Goal: Find contact information: Find contact information

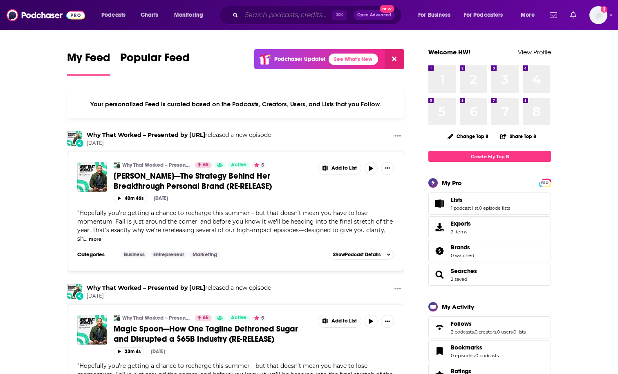
click at [276, 18] on input "Search podcasts, credits, & more..." at bounding box center [286, 15] width 90 height 13
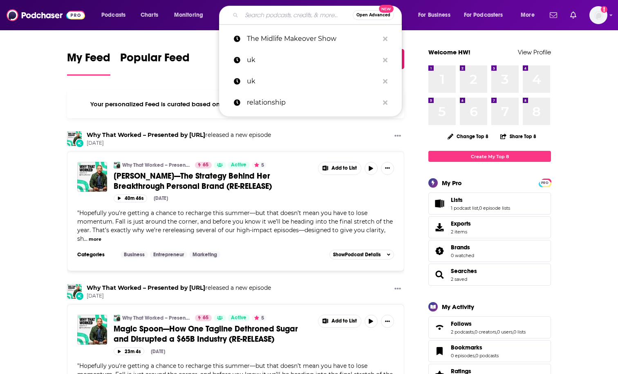
paste input "The Meaningful Life"
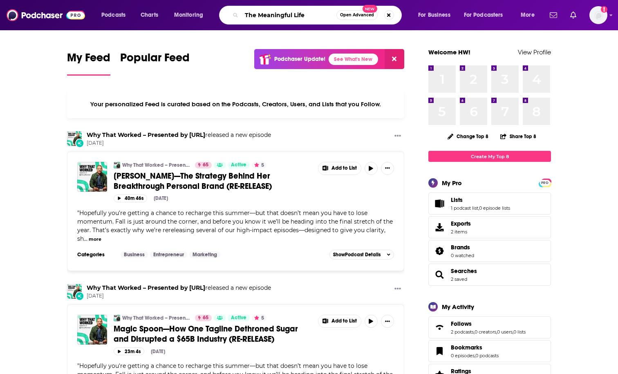
type input "The Meaningful Life"
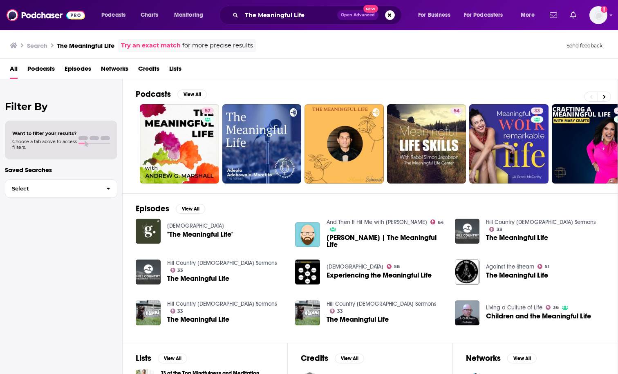
click at [47, 66] on span "Podcasts" at bounding box center [40, 70] width 27 height 17
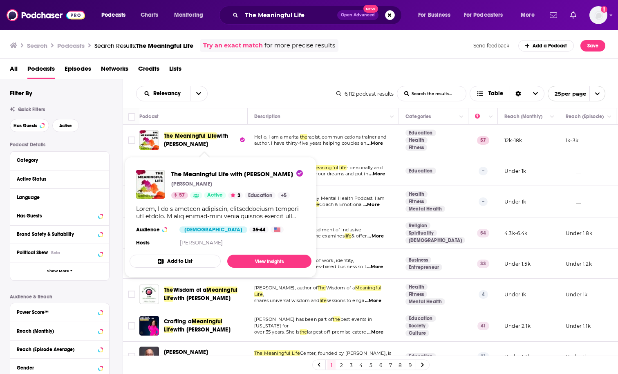
click at [209, 144] on span "with [PERSON_NAME]" at bounding box center [196, 139] width 64 height 15
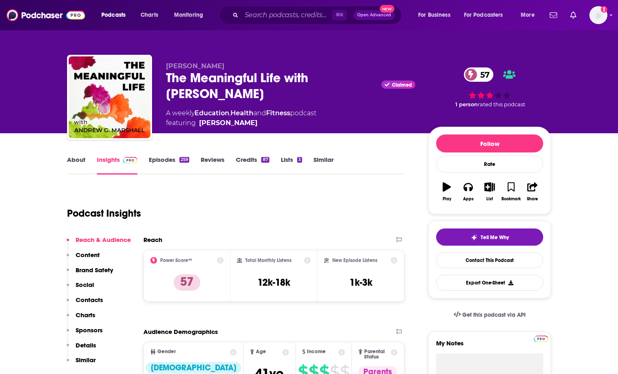
scroll to position [1, 0]
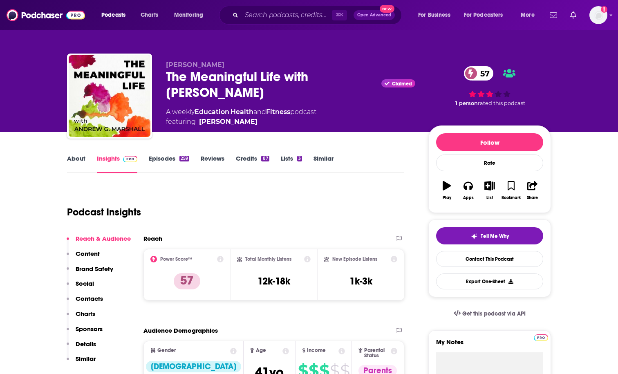
click at [162, 160] on link "Episodes 259" at bounding box center [169, 163] width 40 height 19
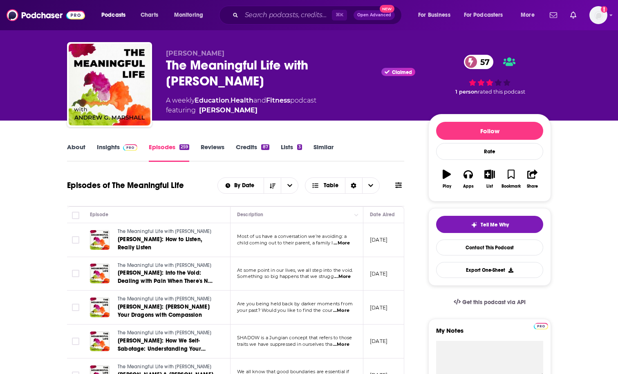
scroll to position [22, 0]
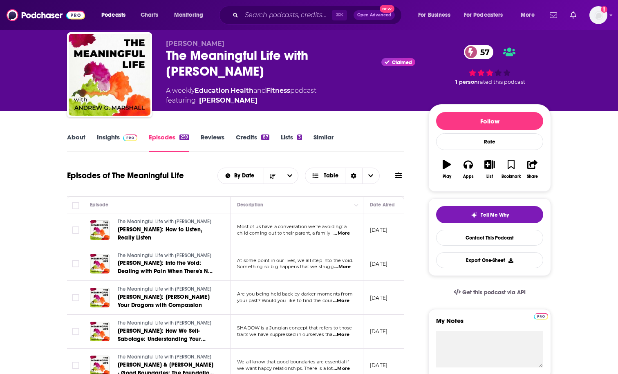
click at [79, 134] on link "About" at bounding box center [76, 142] width 18 height 19
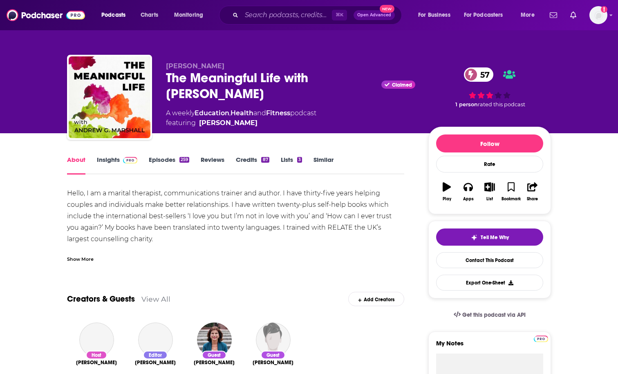
click at [114, 161] on link "Insights" at bounding box center [117, 165] width 40 height 19
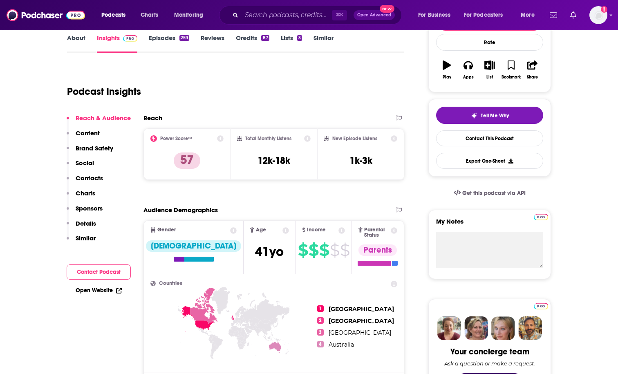
scroll to position [121, 0]
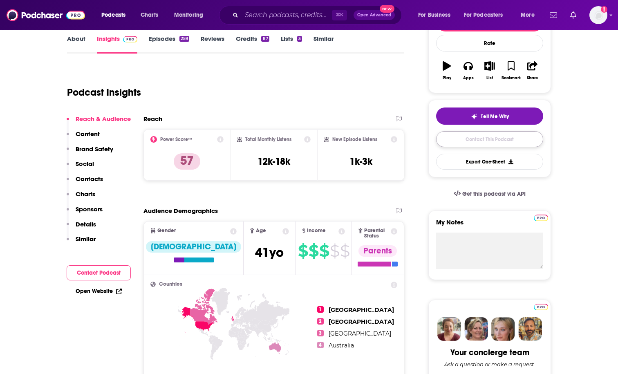
click at [491, 140] on link "Contact This Podcast" at bounding box center [489, 139] width 107 height 16
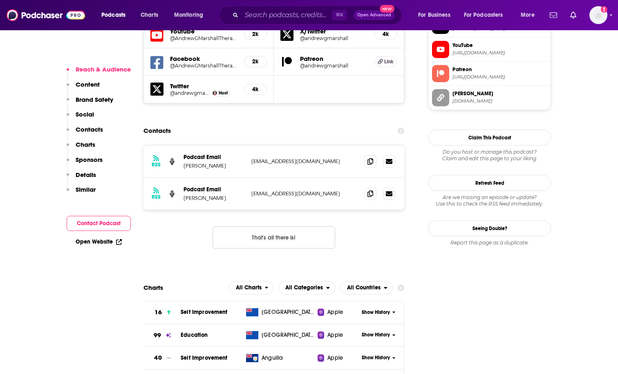
scroll to position [758, 0]
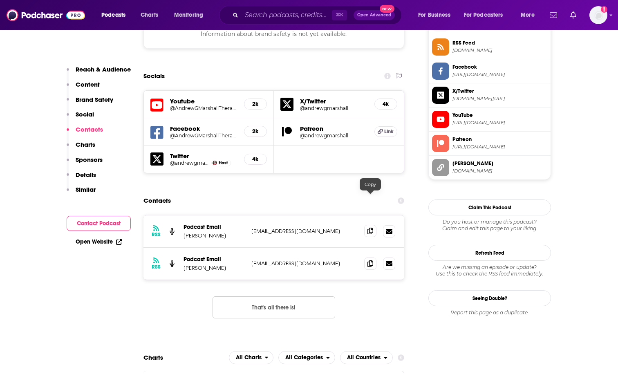
click at [371, 228] on icon at bounding box center [370, 231] width 6 height 7
click at [368, 260] on icon at bounding box center [370, 263] width 6 height 7
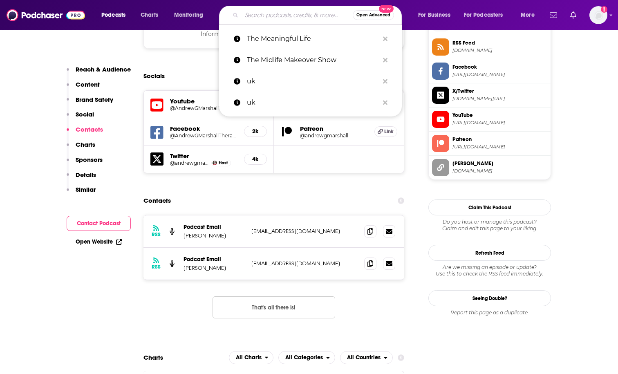
click at [283, 18] on input "Search podcasts, credits, & more..." at bounding box center [296, 15] width 111 height 13
paste input "OPENHOUSE"
type input "OPENHOUSE"
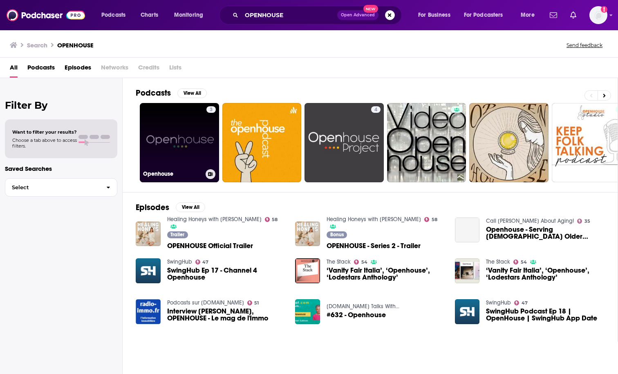
click at [183, 139] on link "3 Openhouse" at bounding box center [179, 142] width 79 height 79
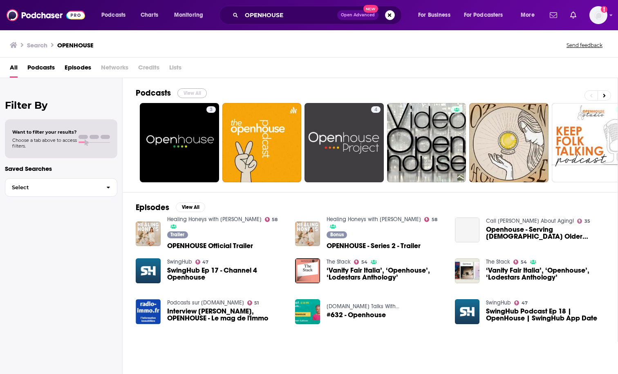
click at [190, 92] on button "View All" at bounding box center [191, 93] width 29 height 10
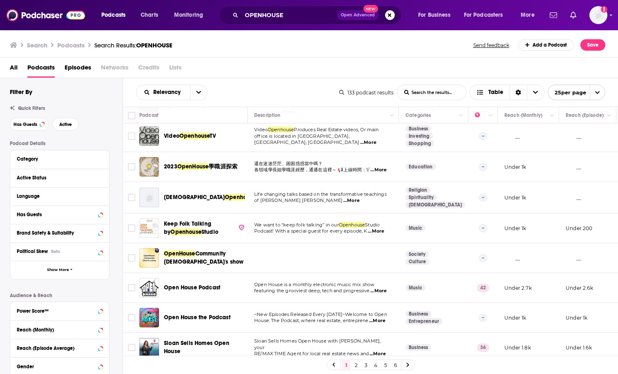
scroll to position [97, 0]
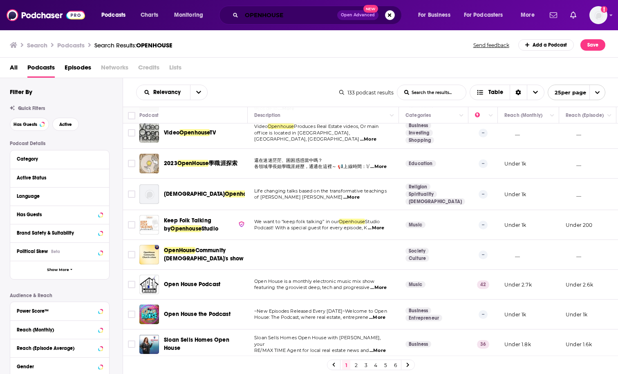
click at [320, 16] on input "OPENHOUSE" at bounding box center [289, 15] width 96 height 13
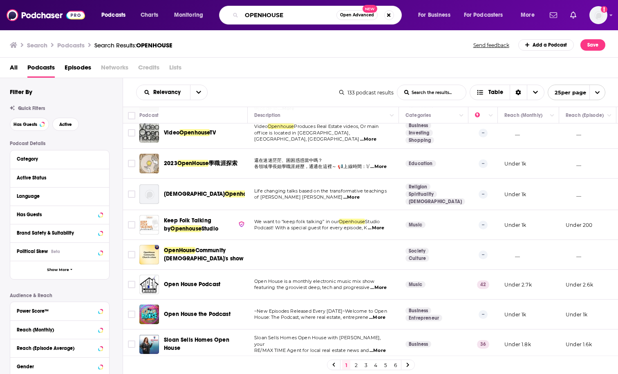
paste input "with [PERSON_NAME]"
type input "OPENHOUSE with [PERSON_NAME]"
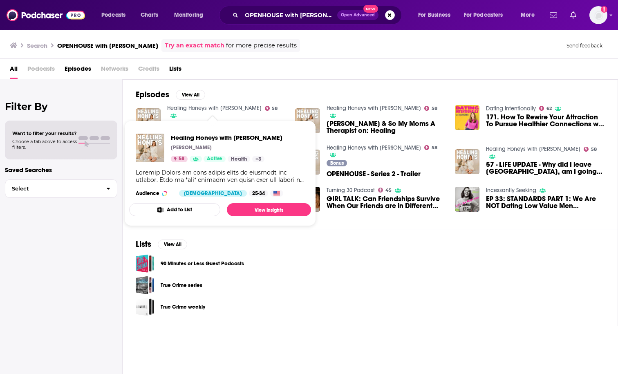
click at [215, 108] on link "Healing Honeys with [PERSON_NAME]" at bounding box center [214, 108] width 94 height 7
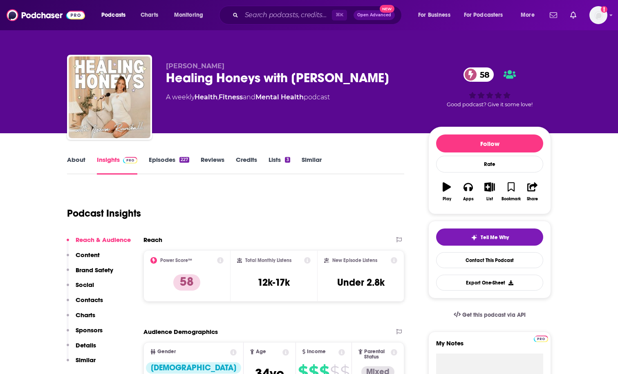
click at [201, 63] on span "[PERSON_NAME]" at bounding box center [195, 66] width 58 height 8
click at [201, 67] on span "[PERSON_NAME]" at bounding box center [195, 66] width 58 height 8
click at [300, 18] on input "Search podcasts, credits, & more..." at bounding box center [286, 15] width 90 height 13
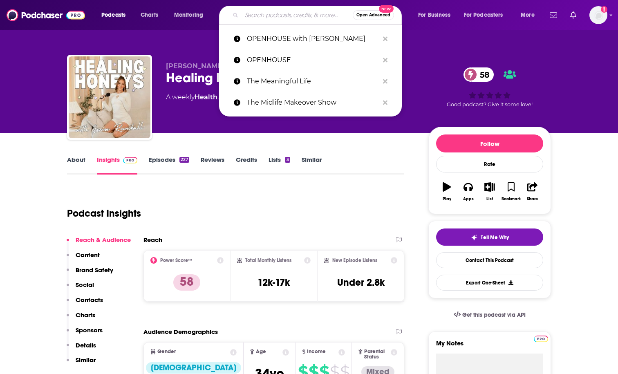
click at [300, 18] on input "Search podcasts, credits, & more..." at bounding box center [296, 15] width 111 height 13
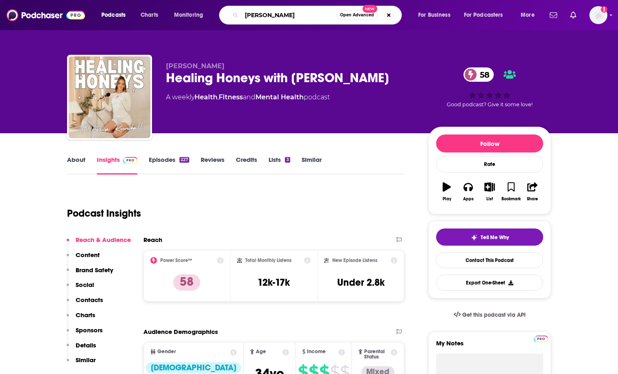
type input "[PERSON_NAME]"
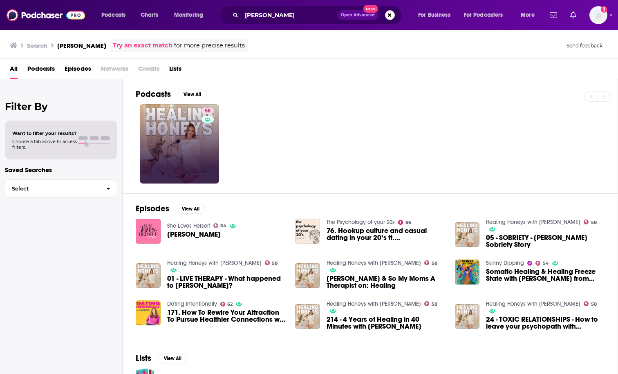
click at [188, 150] on link "58" at bounding box center [179, 143] width 79 height 79
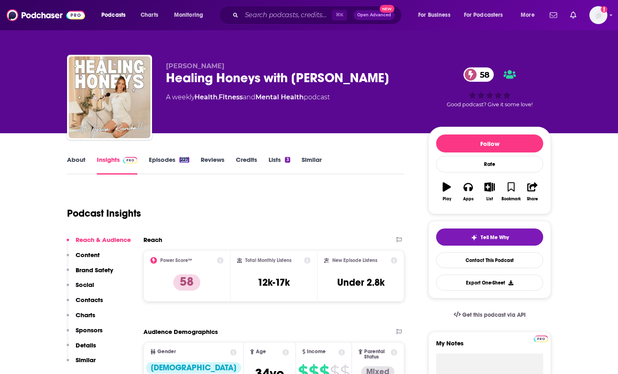
click at [163, 162] on link "Episodes 227" at bounding box center [169, 165] width 40 height 19
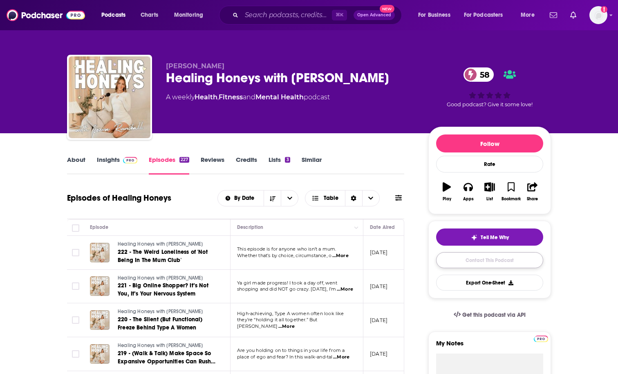
click at [487, 264] on link "Contact This Podcast" at bounding box center [489, 260] width 107 height 16
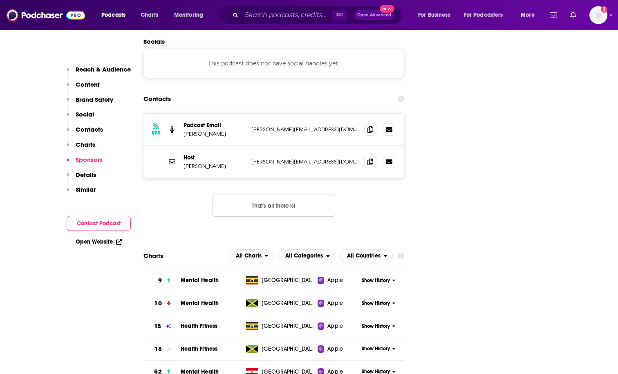
scroll to position [899, 0]
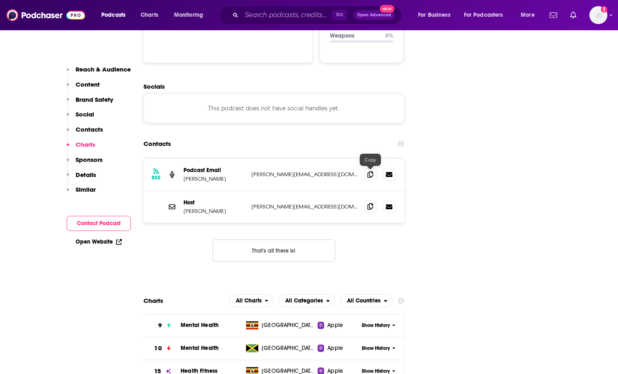
click at [370, 203] on icon at bounding box center [370, 206] width 6 height 7
